Goal: Task Accomplishment & Management: Manage account settings

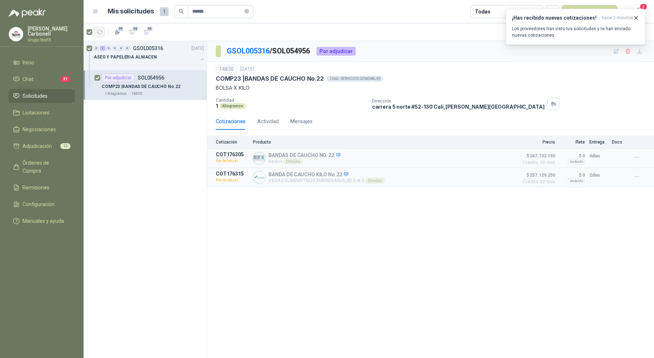
click at [100, 32] on icon "button" at bounding box center [100, 32] width 6 height 6
click at [295, 53] on p "GSOL005316 / SOL054956" at bounding box center [269, 50] width 84 height 11
copy p "SOL054956"
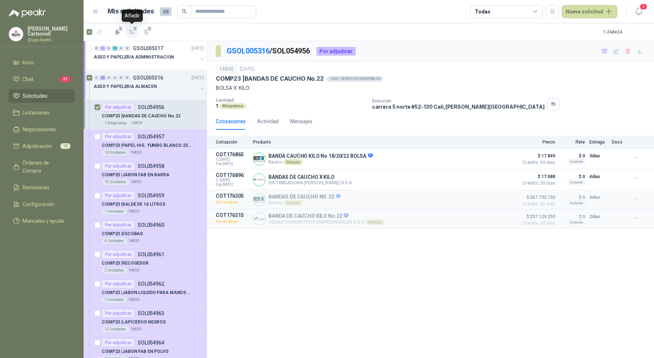
click at [133, 29] on span "1" at bounding box center [135, 29] width 5 height 6
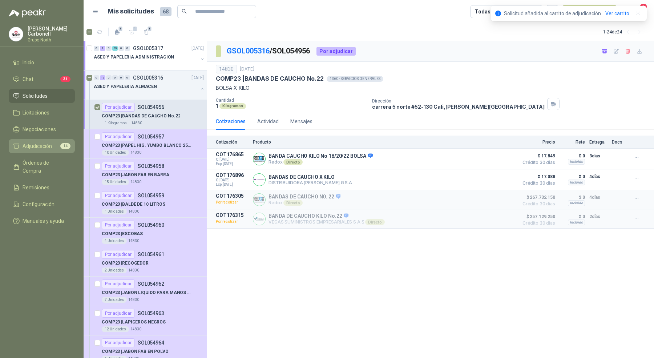
click at [45, 146] on span "Adjudicación" at bounding box center [37, 146] width 29 height 8
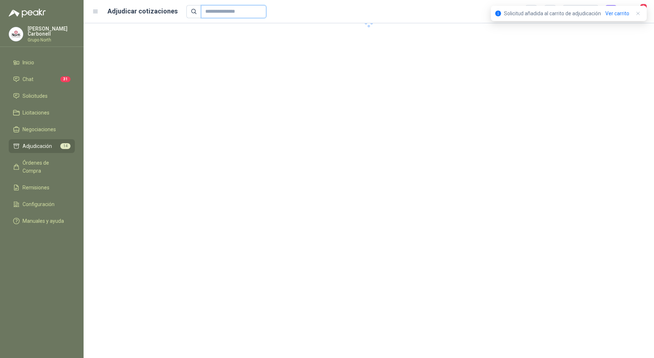
click at [206, 13] on input "text" at bounding box center [230, 11] width 51 height 12
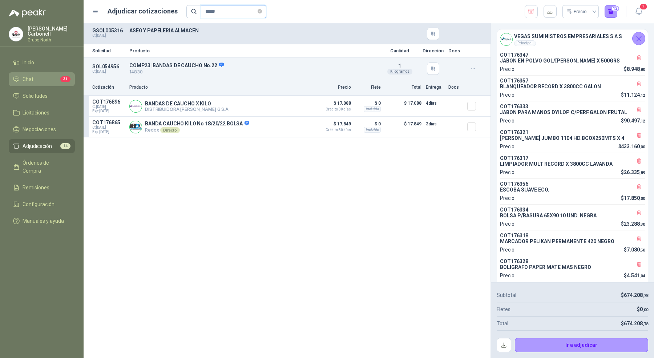
type input "*****"
click at [42, 80] on li "Chat 31" at bounding box center [41, 79] width 57 height 8
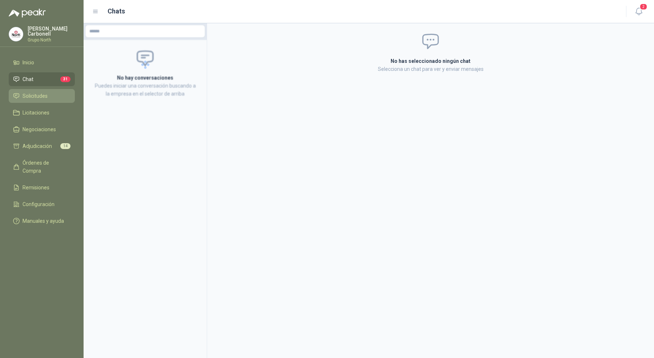
click at [42, 89] on link "Solicitudes" at bounding box center [42, 96] width 66 height 14
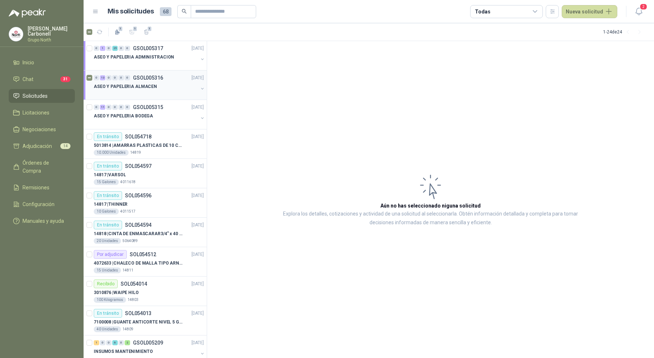
click at [125, 85] on p "ASEO Y PAPELERIA ALMACEN" at bounding box center [125, 86] width 63 height 7
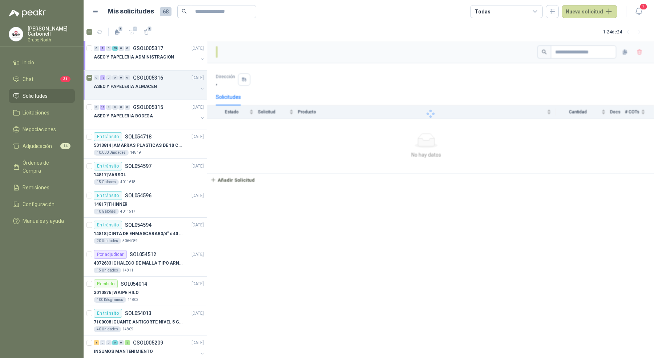
click at [125, 85] on p "ASEO Y PAPELERIA ALMACEN" at bounding box center [125, 86] width 63 height 7
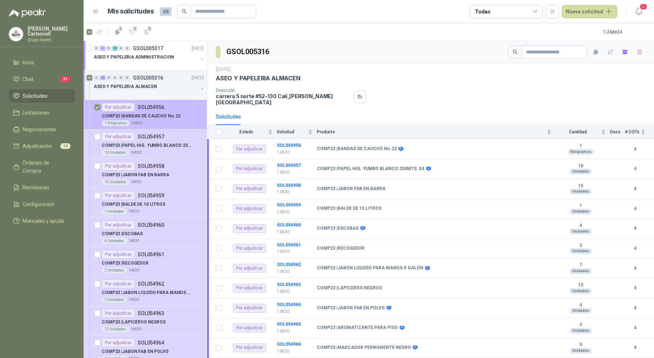
click at [155, 113] on p "COMP23 | BANDAS DE CAUCHO No.22" at bounding box center [141, 116] width 78 height 7
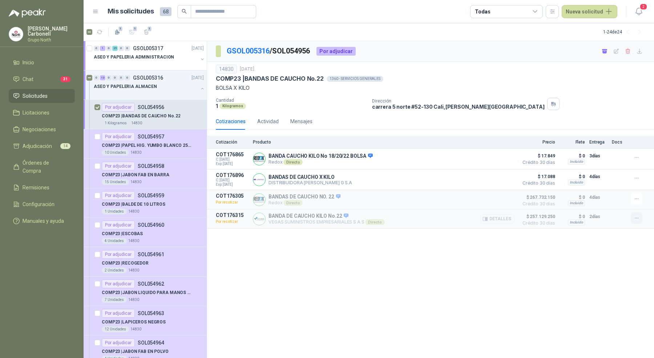
click at [636, 221] on button "button" at bounding box center [637, 218] width 12 height 12
click at [605, 249] on div "GSOL005316 / SOL054956 Por adjudicar 14830 5 sept, 2025 COMP23 | BANDAS DE CAUC…" at bounding box center [430, 199] width 447 height 317
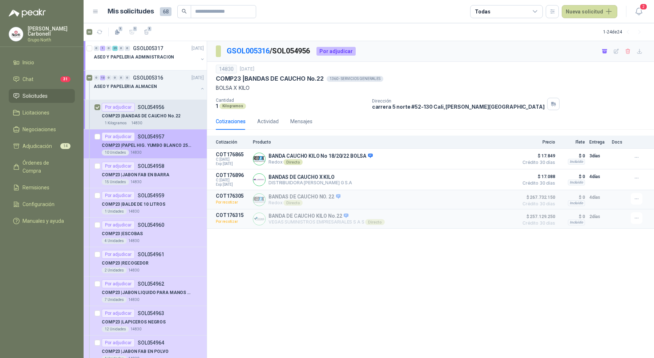
click at [166, 148] on div "COMP23 | PAPEL HIG. YUMBO BLANCO 250MTS X4" at bounding box center [153, 145] width 102 height 9
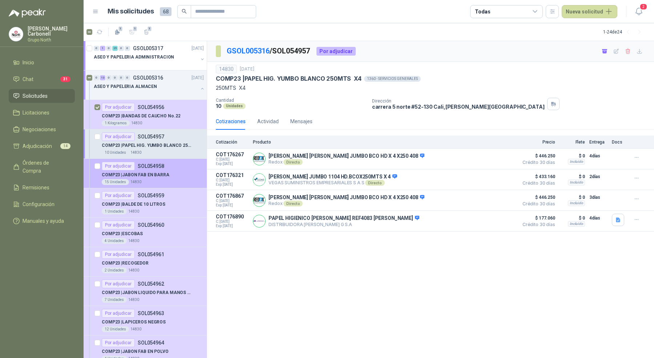
click at [167, 176] on div "COMP23 | JABON FAB EN BARRA" at bounding box center [153, 174] width 102 height 9
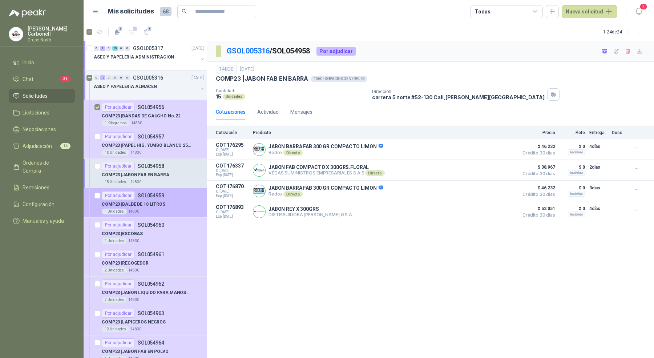
click at [175, 197] on div "Por adjudicar SOL054959" at bounding box center [153, 195] width 102 height 9
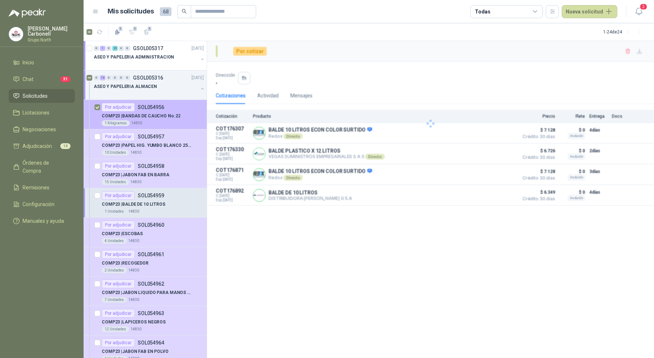
click at [179, 103] on div "Por adjudicar SOL054956" at bounding box center [153, 107] width 102 height 9
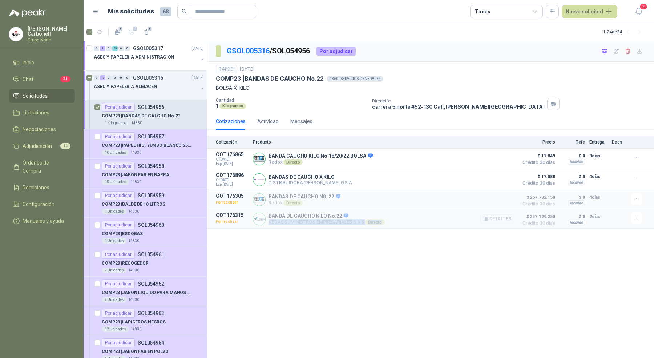
drag, startPoint x: 270, startPoint y: 222, endPoint x: 390, endPoint y: 223, distance: 120.6
click at [390, 223] on div "BANDA DE CAUCHO KILO No.22 VEGAS SUMINISTROS EMPRESARIALES S A S Directo Detall…" at bounding box center [384, 218] width 262 height 13
click at [339, 245] on div "GSOL005316 / SOL054956 Por adjudicar 14830 5 sept, 2025 COMP23 | BANDAS DE CAUC…" at bounding box center [430, 199] width 447 height 317
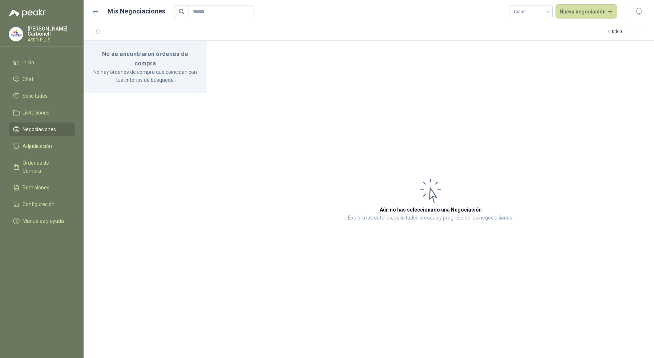
click at [45, 28] on p "[PERSON_NAME]" at bounding box center [51, 31] width 47 height 10
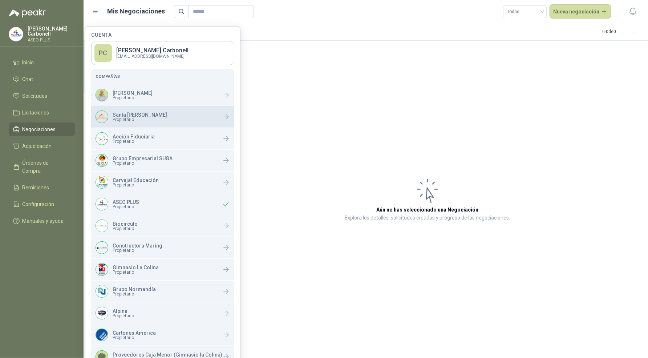
click at [157, 117] on span "Propietario" at bounding box center [140, 119] width 54 height 4
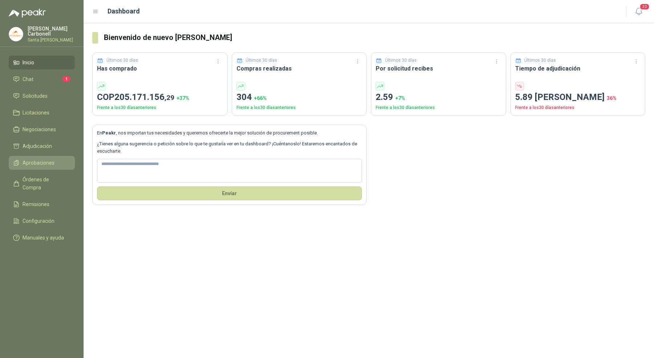
click at [55, 163] on li "Aprobaciones" at bounding box center [41, 163] width 57 height 8
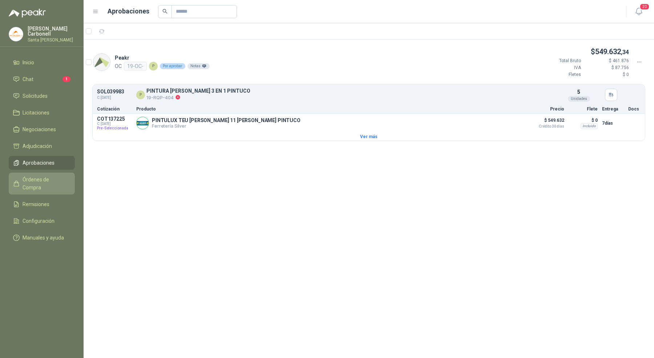
click at [50, 176] on span "Órdenes de Compra" at bounding box center [45, 183] width 45 height 16
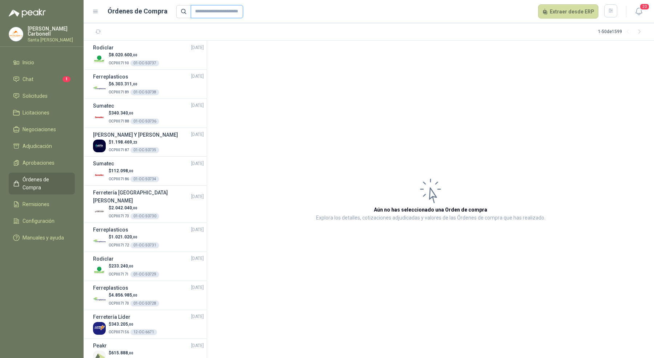
click at [200, 14] on input "text" at bounding box center [217, 11] width 52 height 13
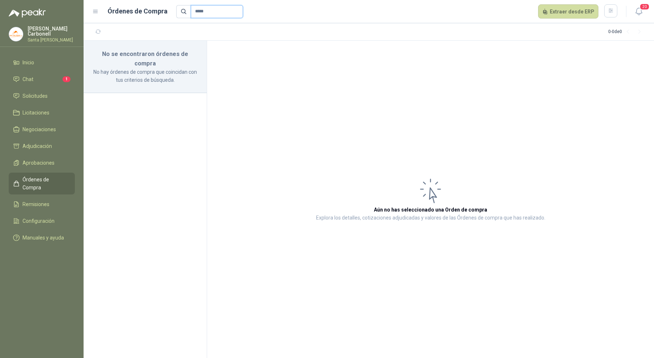
click at [203, 13] on input "*****" at bounding box center [217, 11] width 52 height 13
type input "*"
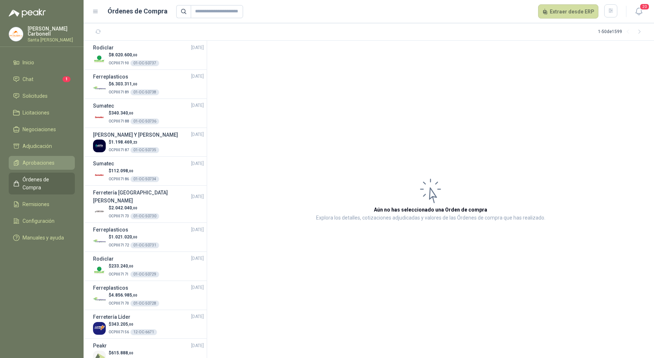
click at [58, 159] on li "Aprobaciones" at bounding box center [41, 163] width 57 height 8
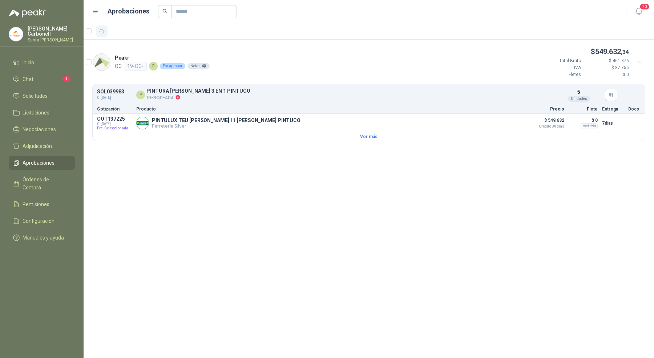
click at [101, 30] on icon "button" at bounding box center [102, 31] width 6 height 6
click at [47, 93] on li "Solicitudes" at bounding box center [41, 96] width 57 height 8
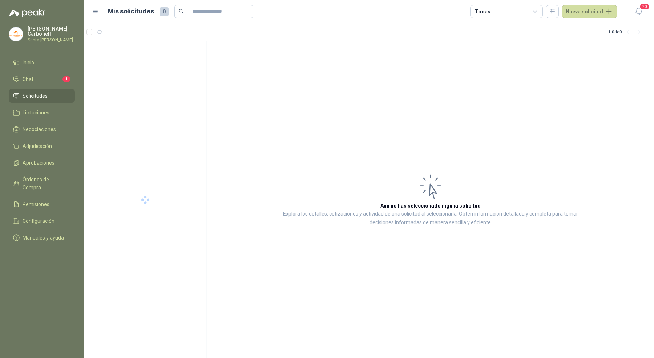
click at [531, 15] on div "Todas" at bounding box center [506, 11] width 73 height 13
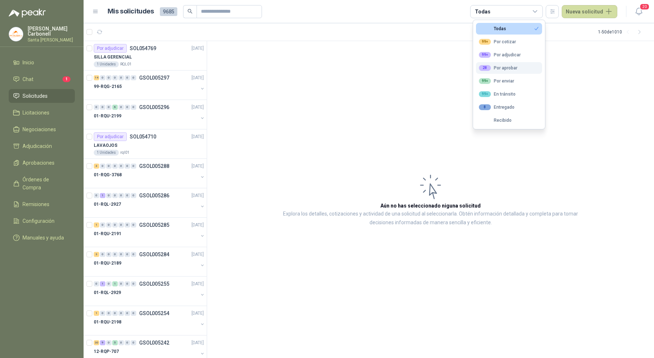
click at [513, 65] on div "28 Por aprobar" at bounding box center [498, 68] width 39 height 6
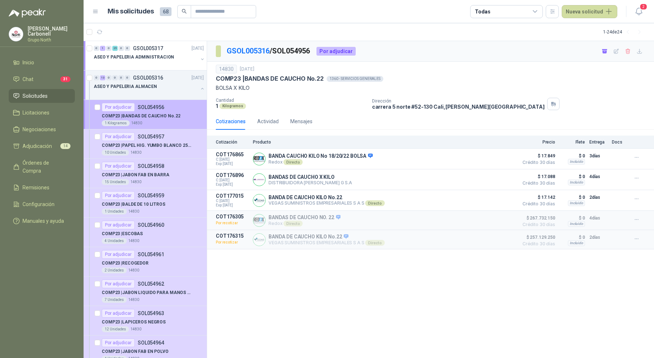
click at [161, 121] on div "1 Kilogramos 14830" at bounding box center [153, 123] width 102 height 6
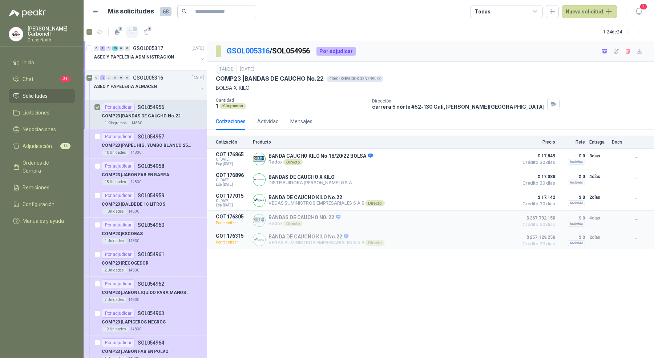
click at [134, 28] on span "1" at bounding box center [135, 29] width 5 height 6
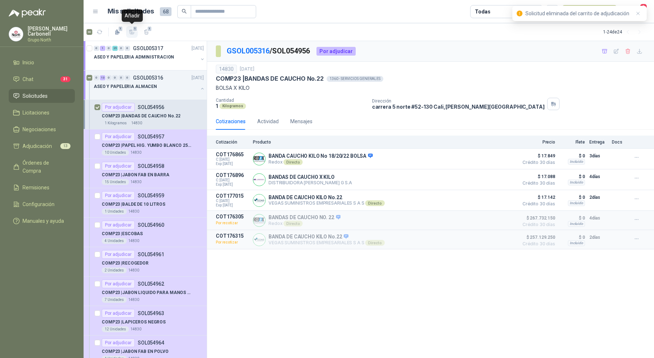
click at [134, 31] on span "1" at bounding box center [135, 29] width 5 height 6
click at [56, 144] on li "Adjudicación 14" at bounding box center [41, 146] width 57 height 8
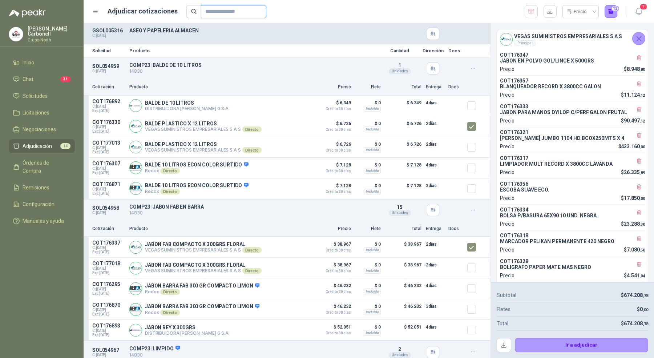
click at [222, 15] on input "text" at bounding box center [230, 11] width 51 height 12
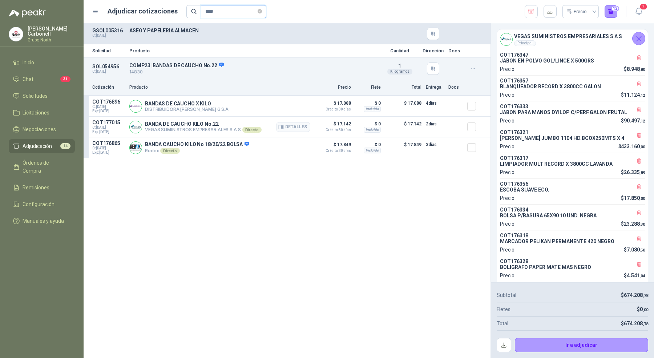
type input "****"
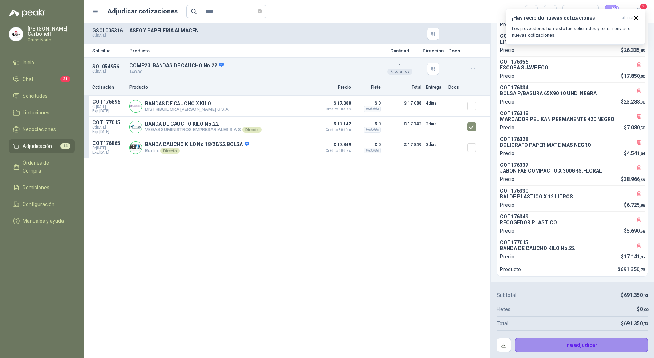
click at [566, 348] on button "Ir a adjudicar" at bounding box center [582, 345] width 134 height 15
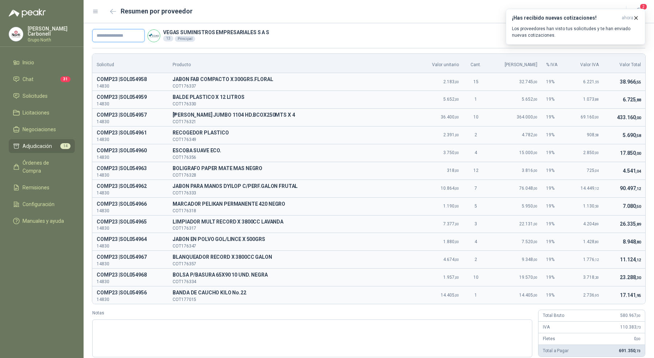
click at [123, 35] on input "text" at bounding box center [118, 35] width 52 height 13
type input "*****"
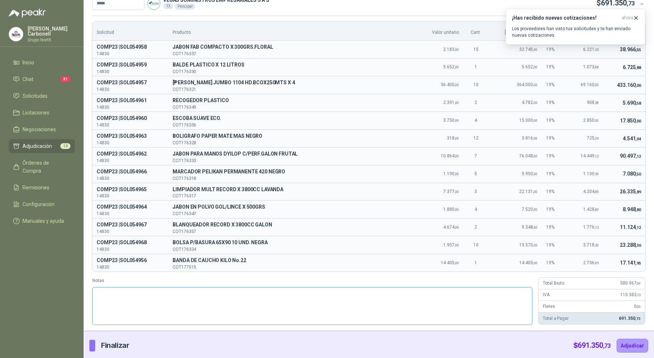
click at [313, 297] on textarea "Notas" at bounding box center [312, 306] width 440 height 38
paste textarea "**********"
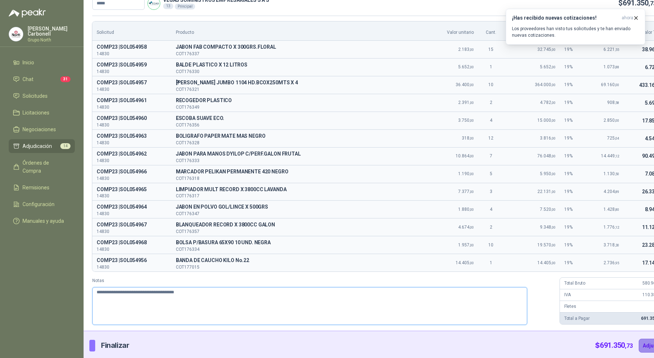
type textarea "**********"
click at [639, 339] on button "Adjudicar" at bounding box center [655, 346] width 32 height 14
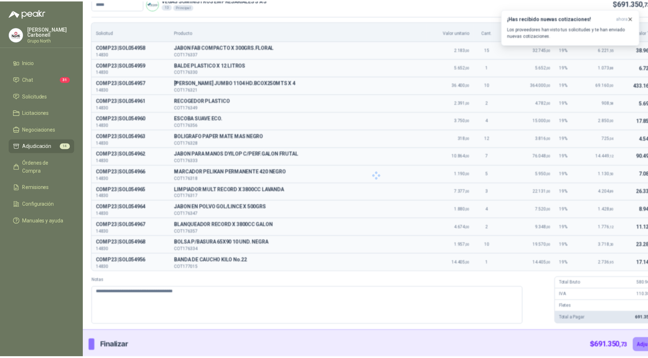
scroll to position [0, 0]
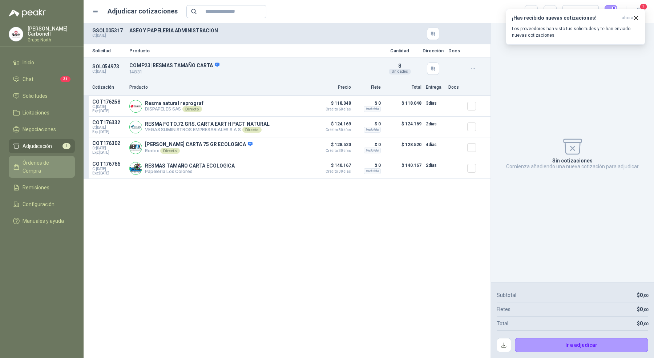
click at [47, 161] on span "Órdenes de Compra" at bounding box center [45, 167] width 45 height 16
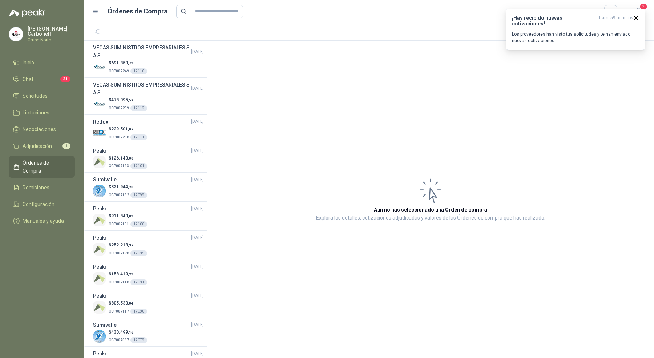
click at [49, 29] on p "[PERSON_NAME]" at bounding box center [51, 31] width 47 height 10
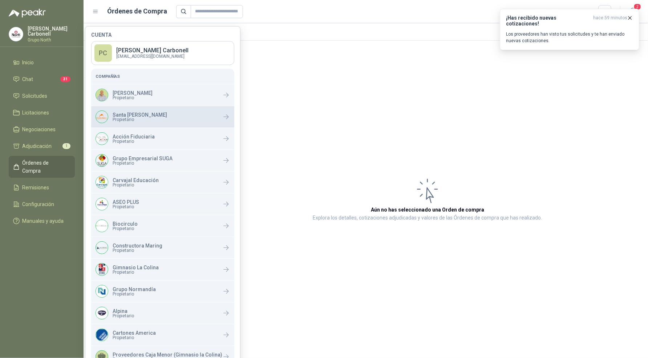
click at [120, 123] on div "Santa Anita Napoles Propietario" at bounding box center [162, 116] width 143 height 21
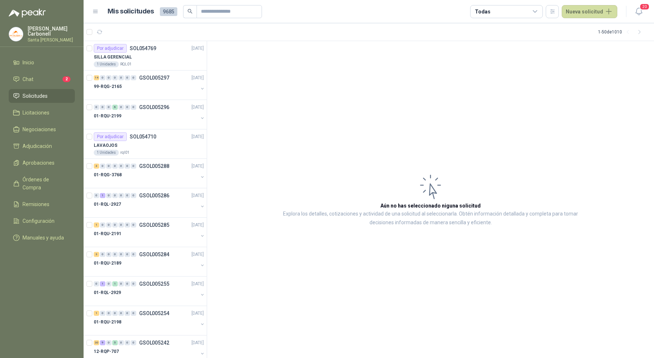
click at [494, 17] on div "Todas" at bounding box center [506, 11] width 73 height 13
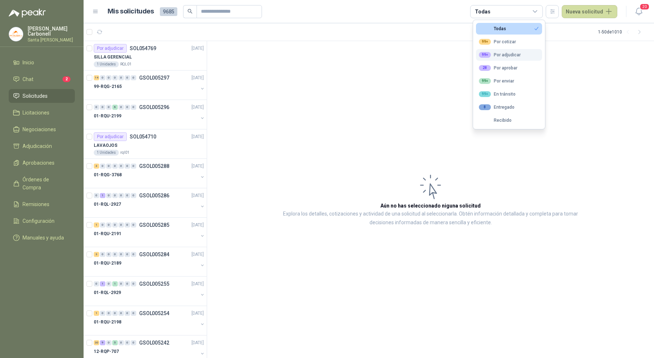
click at [502, 57] on div "99+ Por adjudicar" at bounding box center [500, 55] width 42 height 6
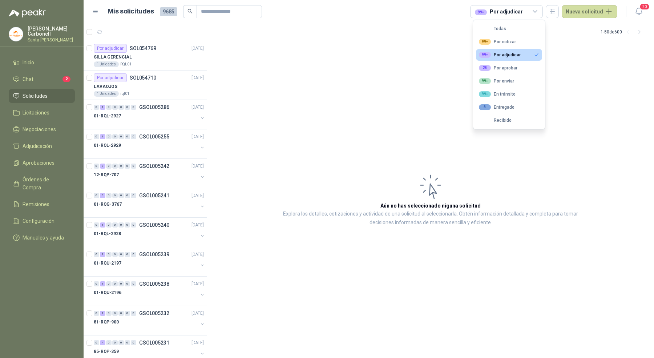
click at [263, 107] on article "Aún no has seleccionado niguna solicitud Explora los detalles, cotizaciones y a…" at bounding box center [430, 199] width 447 height 317
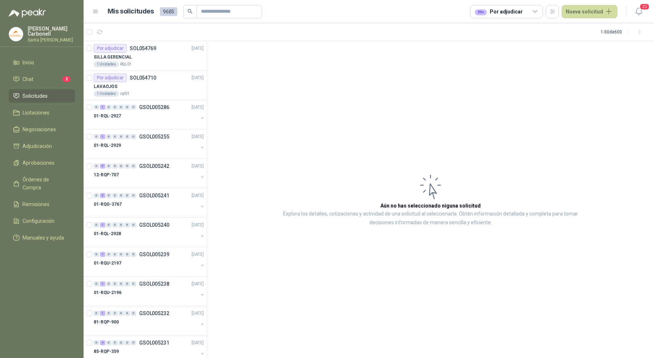
click at [486, 13] on div "99+" at bounding box center [481, 12] width 12 height 6
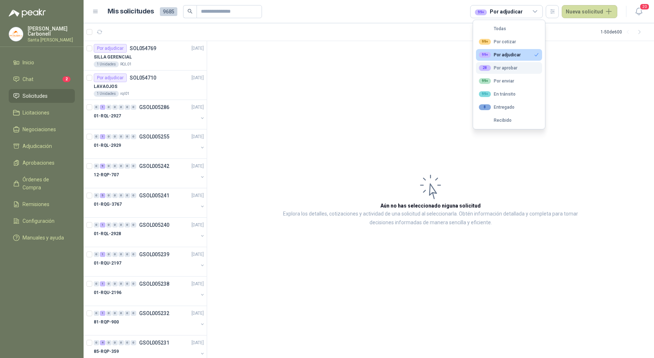
click at [509, 70] on div "28 Por aprobar" at bounding box center [498, 68] width 39 height 6
click at [490, 56] on div "99+" at bounding box center [485, 55] width 12 height 6
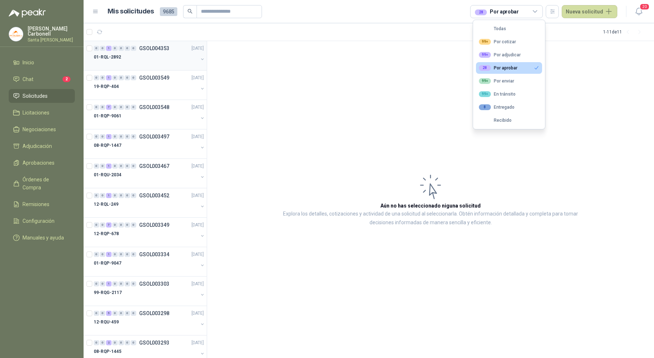
click at [163, 58] on div "01-RQL-2892" at bounding box center [146, 57] width 104 height 9
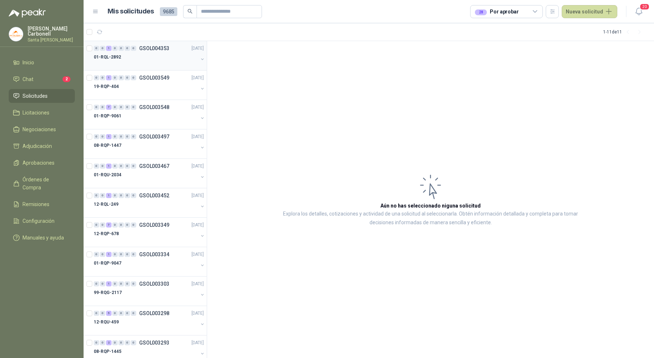
click at [163, 58] on div "01-RQL-2892" at bounding box center [146, 57] width 104 height 9
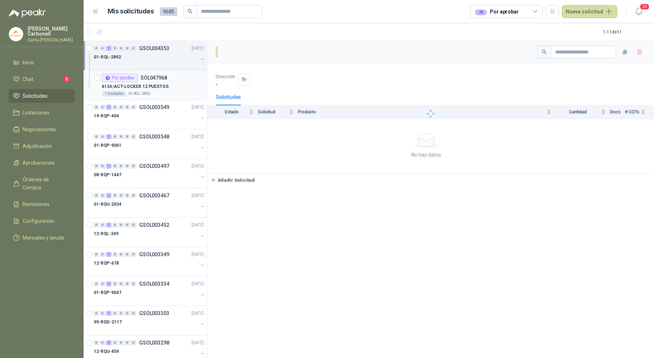
click at [151, 92] on div "1 Unidades 01-RQL-2892" at bounding box center [153, 94] width 102 height 6
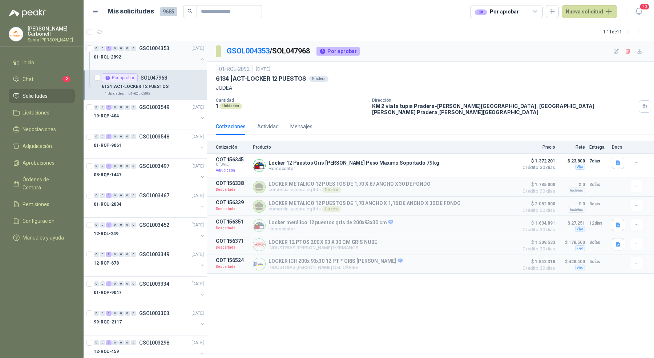
click at [199, 59] on button "button" at bounding box center [202, 59] width 6 height 6
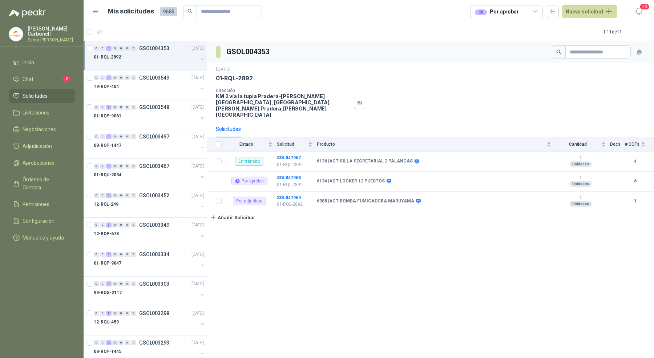
click at [199, 59] on button "button" at bounding box center [202, 59] width 6 height 6
click at [183, 81] on div "Por aprobar SOL047968" at bounding box center [153, 77] width 102 height 9
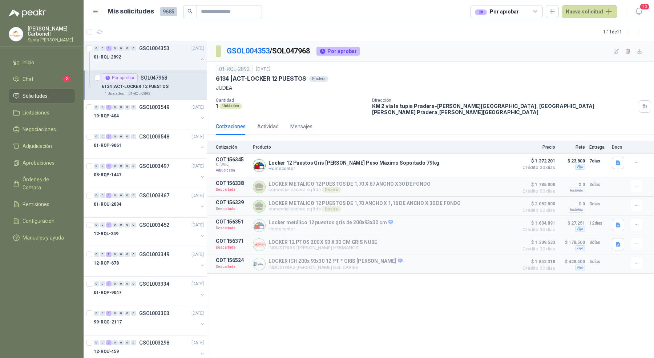
click at [252, 118] on div "Cotizaciones Actividad Mensajes" at bounding box center [264, 126] width 97 height 17
click at [258, 122] on div "Actividad" at bounding box center [267, 126] width 21 height 8
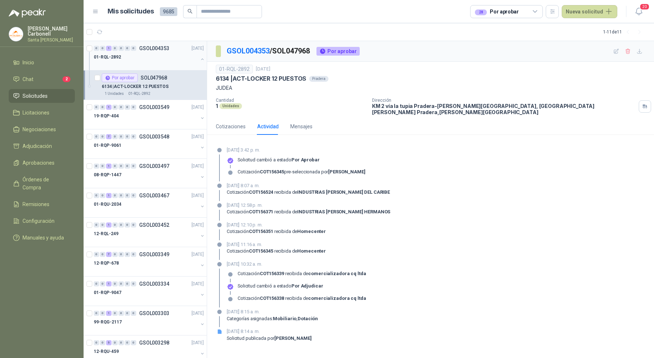
click at [199, 60] on button "button" at bounding box center [202, 59] width 6 height 6
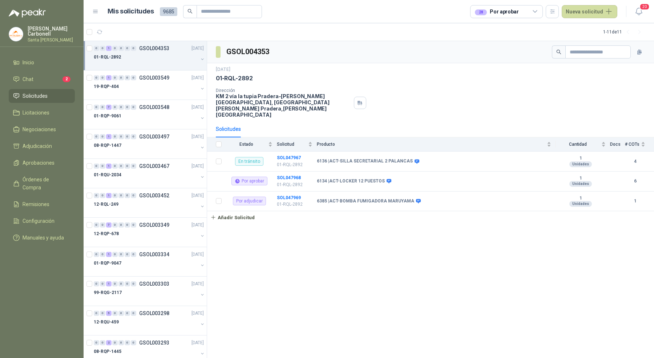
click at [199, 61] on button "button" at bounding box center [202, 59] width 6 height 6
click at [199, 87] on button "button" at bounding box center [202, 89] width 6 height 6
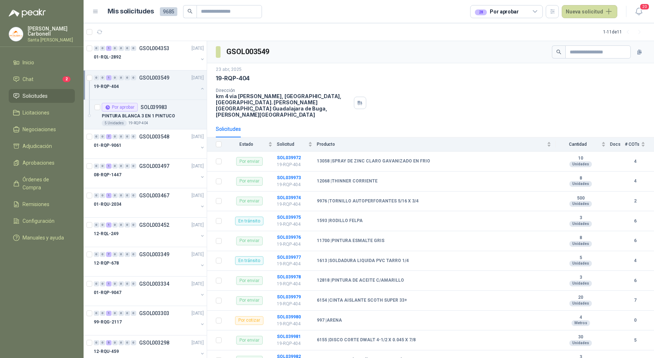
click at [199, 89] on button "button" at bounding box center [202, 89] width 6 height 6
click at [196, 124] on div "01-RQP-9061" at bounding box center [150, 119] width 112 height 15
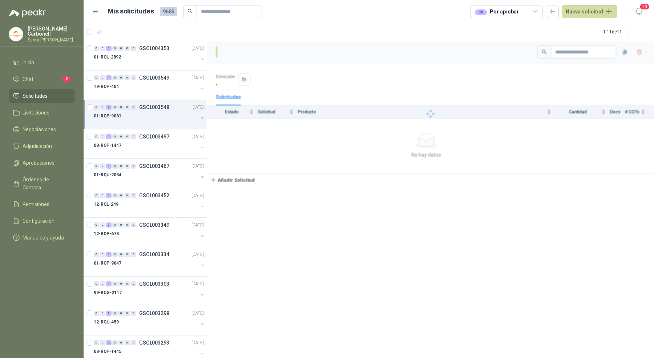
click at [199, 117] on button "button" at bounding box center [202, 118] width 6 height 6
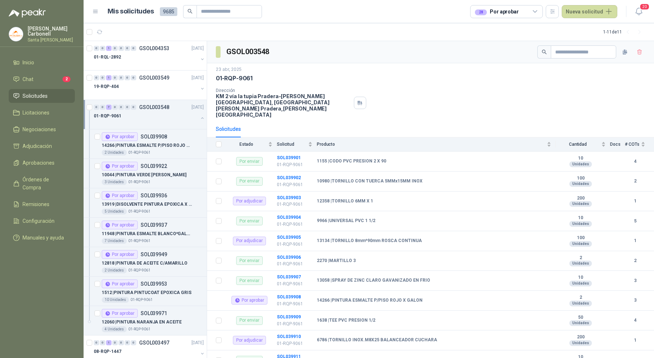
click at [199, 117] on button "button" at bounding box center [202, 118] width 6 height 6
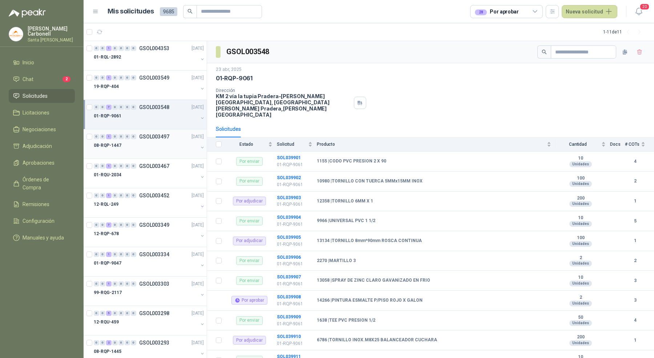
click at [199, 146] on button "button" at bounding box center [202, 148] width 6 height 6
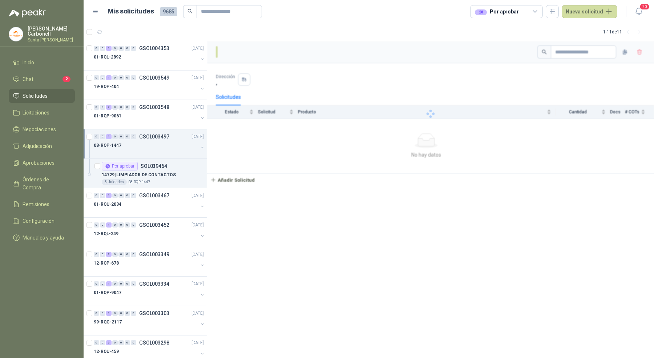
click at [199, 146] on button "button" at bounding box center [202, 148] width 6 height 6
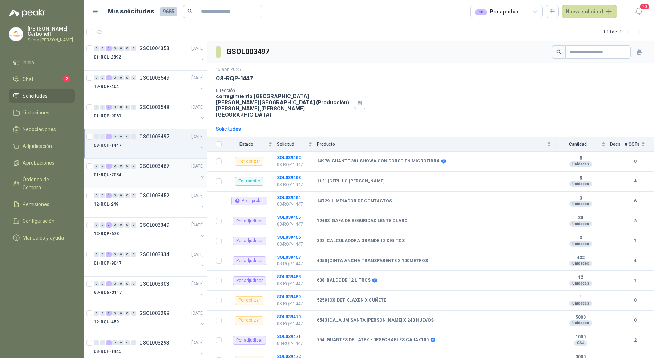
click at [199, 178] on button "button" at bounding box center [202, 177] width 6 height 6
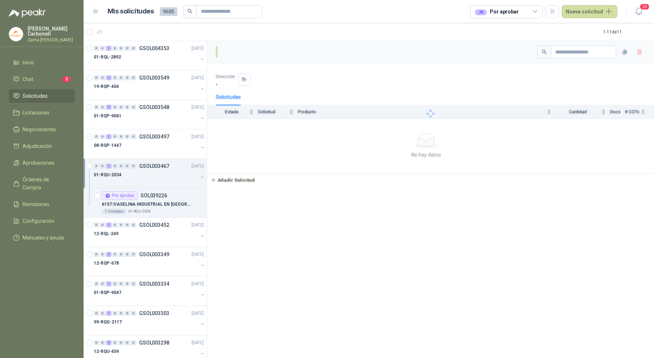
click at [199, 178] on button "button" at bounding box center [202, 177] width 6 height 6
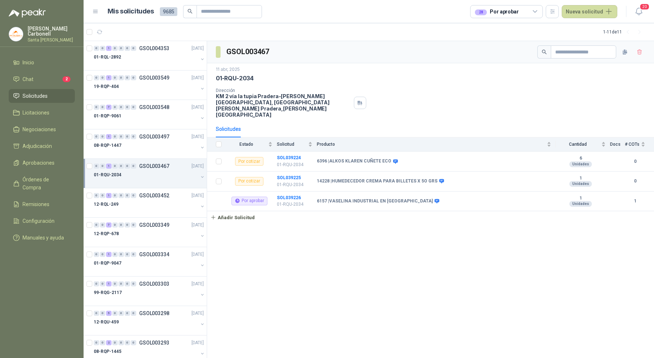
click at [199, 178] on button "button" at bounding box center [202, 177] width 6 height 6
click at [199, 205] on button "button" at bounding box center [202, 206] width 6 height 6
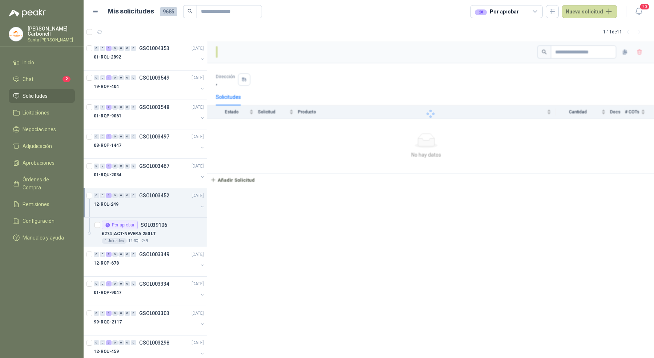
click at [199, 205] on button "button" at bounding box center [202, 206] width 6 height 6
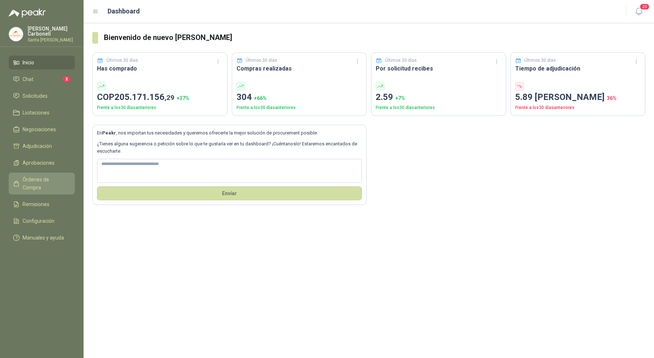
click at [43, 179] on span "Órdenes de Compra" at bounding box center [45, 183] width 45 height 16
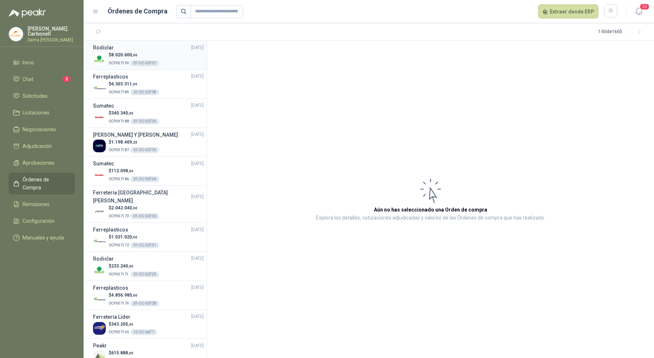
click at [167, 52] on div "$ 8.020.600 ,00 OCP007190 01-OC-50737" at bounding box center [148, 59] width 111 height 15
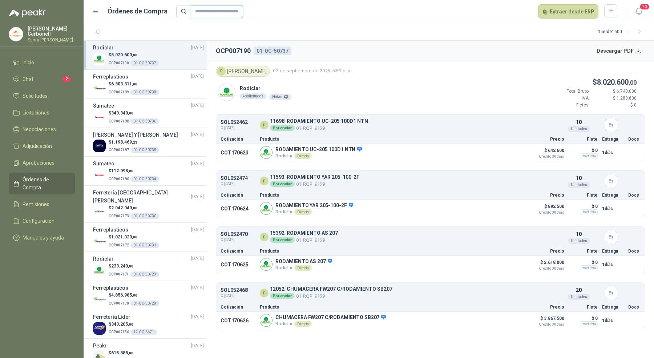
click at [208, 11] on input "text" at bounding box center [217, 11] width 52 height 13
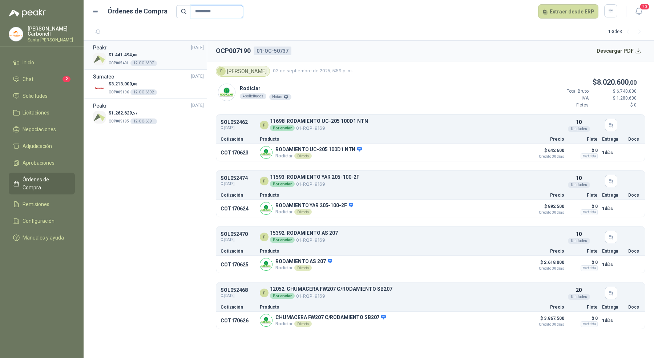
type input "*********"
click at [180, 53] on div "$ 1.441.494 ,00 OCP005401 12-OC-6397" at bounding box center [148, 59] width 111 height 15
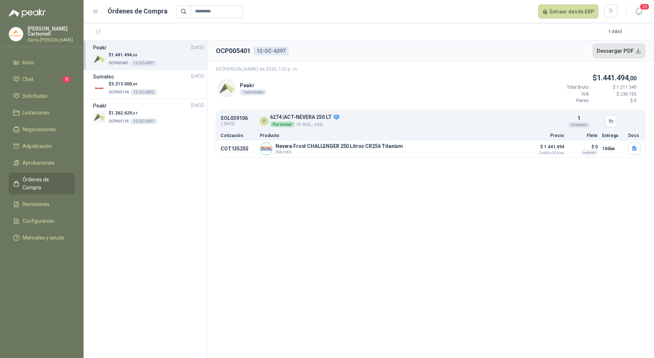
click at [626, 52] on button "Descargar PDF" at bounding box center [619, 51] width 53 height 15
